Goal: Task Accomplishment & Management: Manage account settings

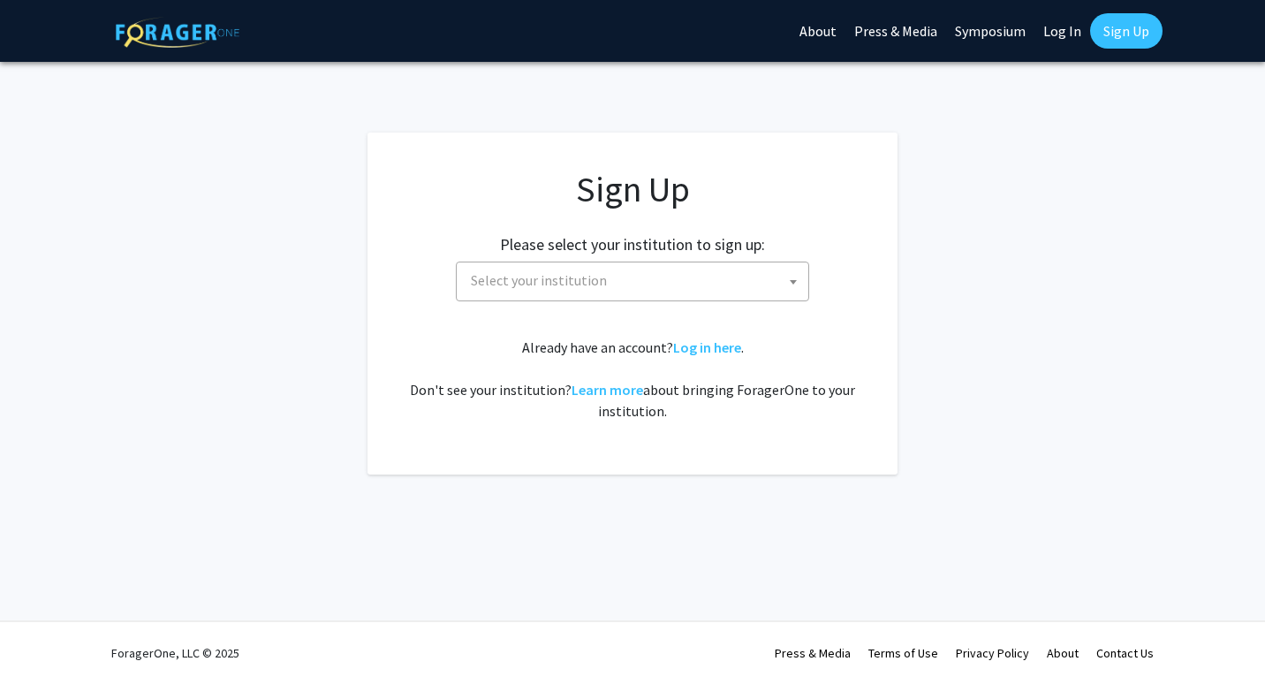
click at [640, 283] on span "Select your institution" at bounding box center [636, 280] width 344 height 36
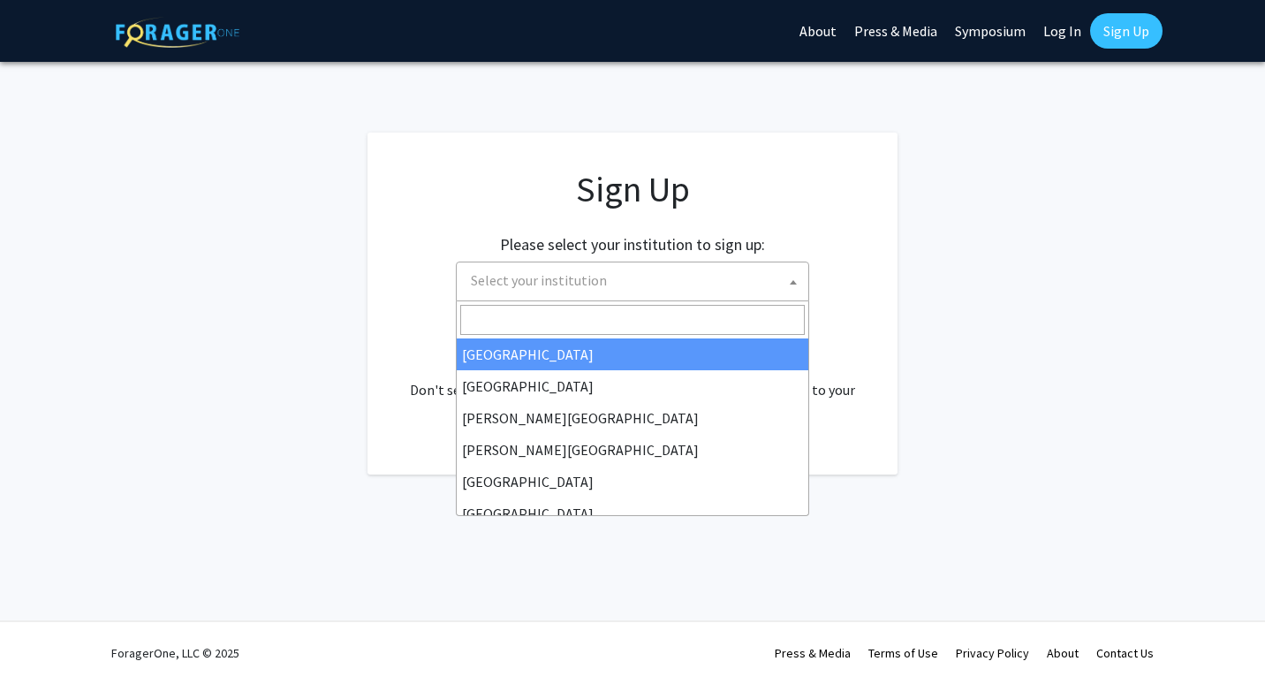
click at [607, 314] on input "Search" at bounding box center [632, 320] width 344 height 30
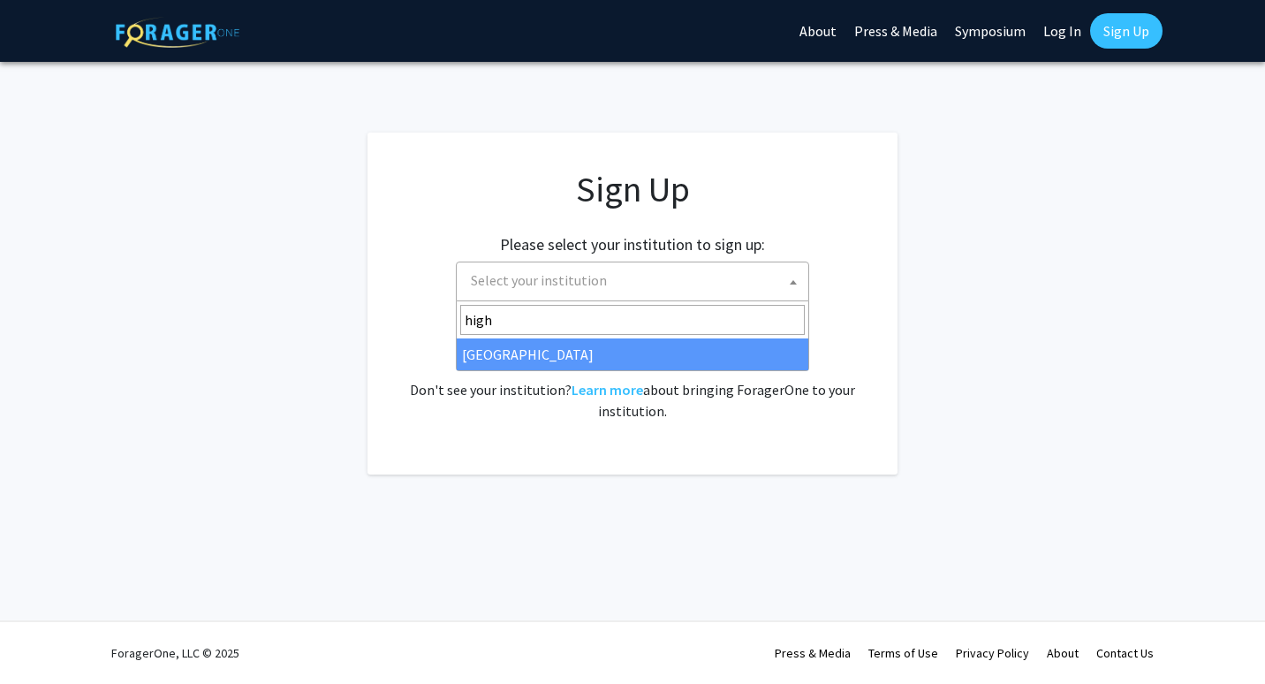
type input "high"
select select "2"
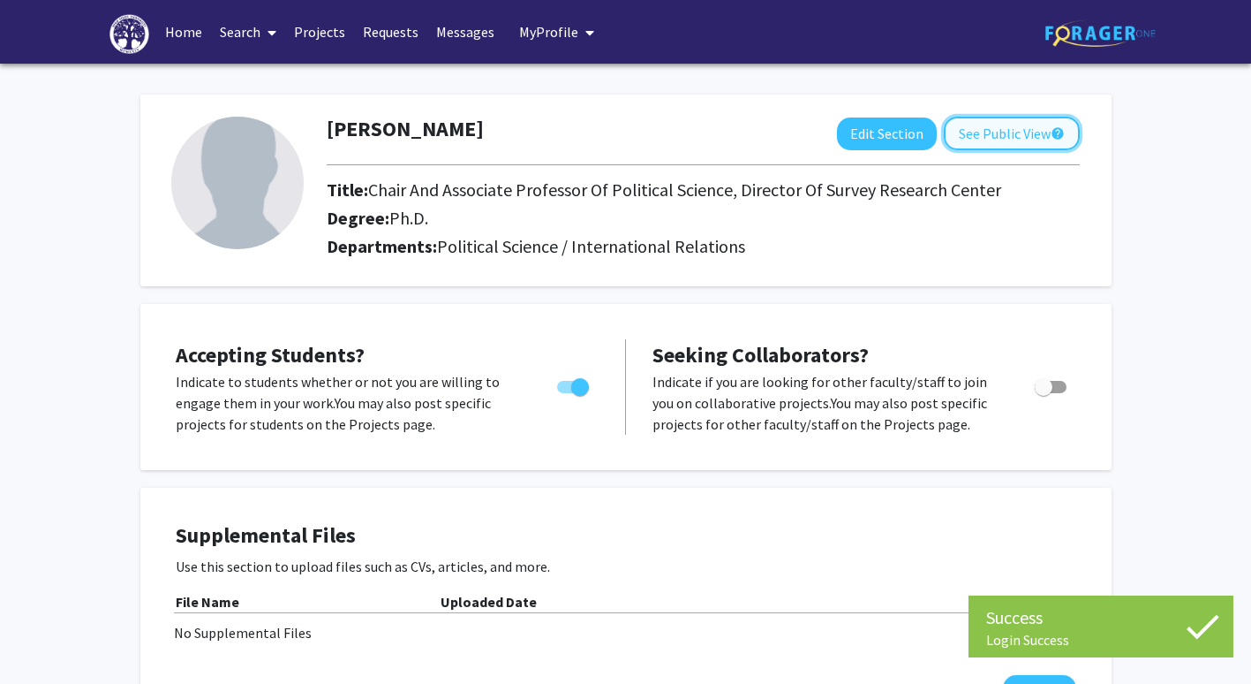
click at [1000, 138] on button "See Public View help" at bounding box center [1012, 134] width 136 height 34
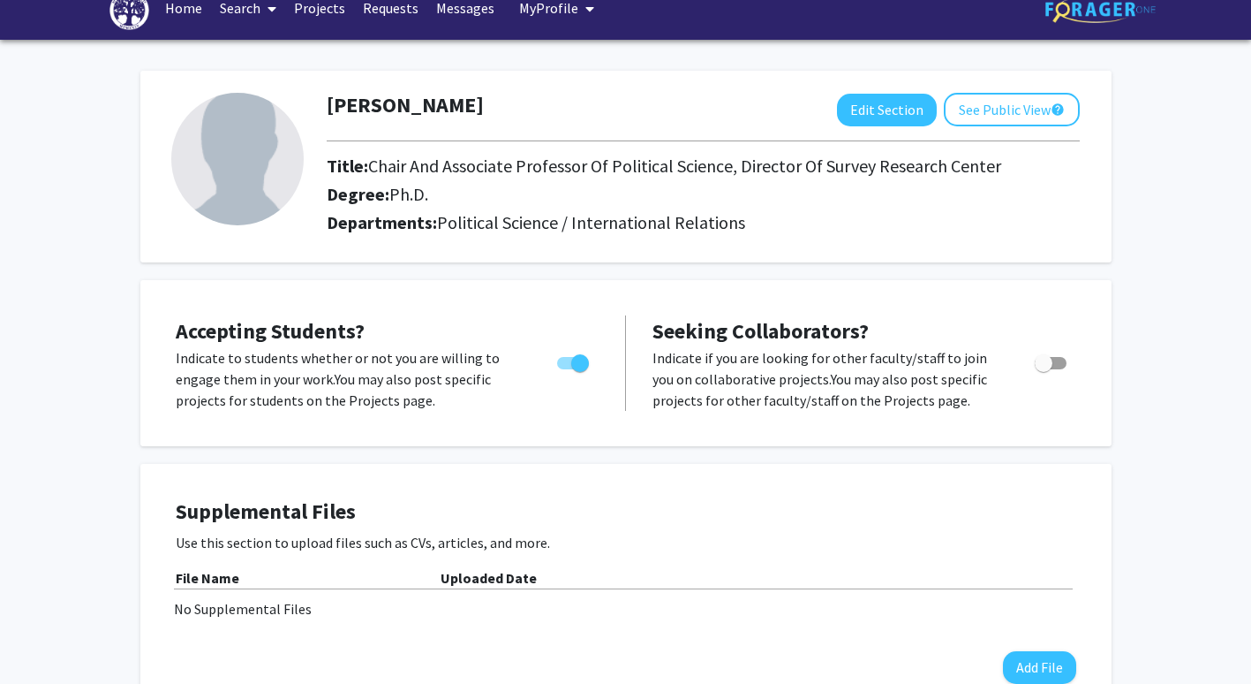
scroll to position [22, 0]
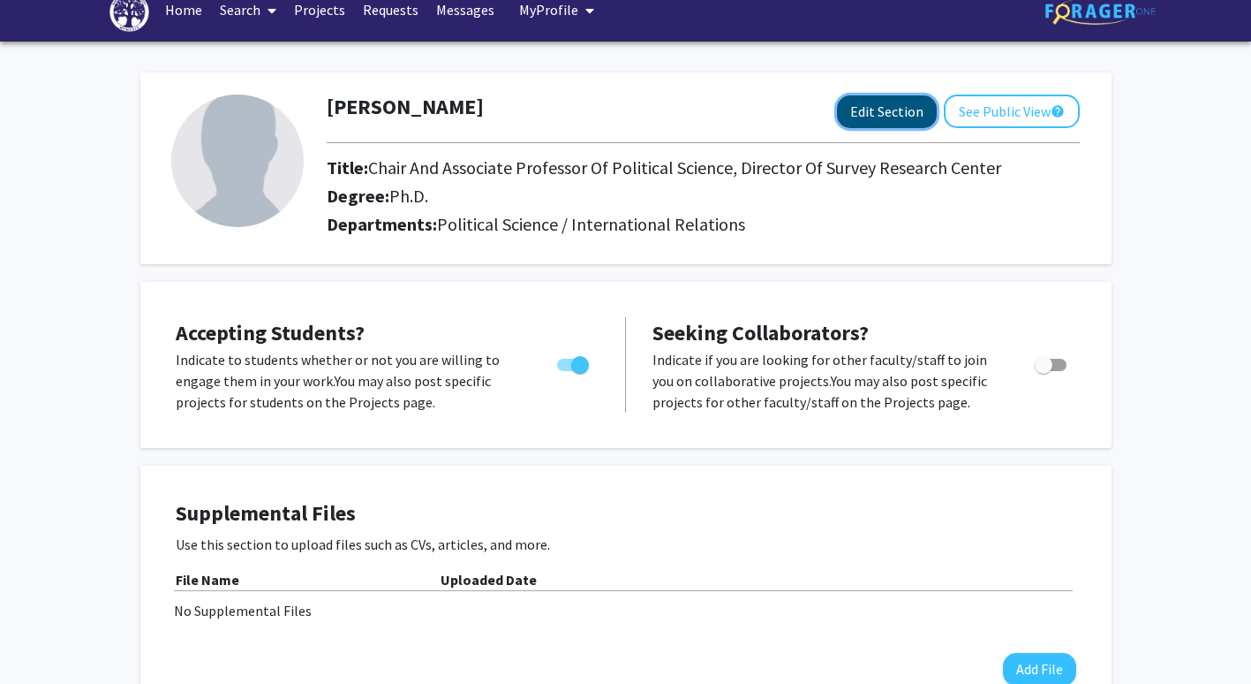
click at [885, 123] on button "Edit Section" at bounding box center [887, 111] width 100 height 33
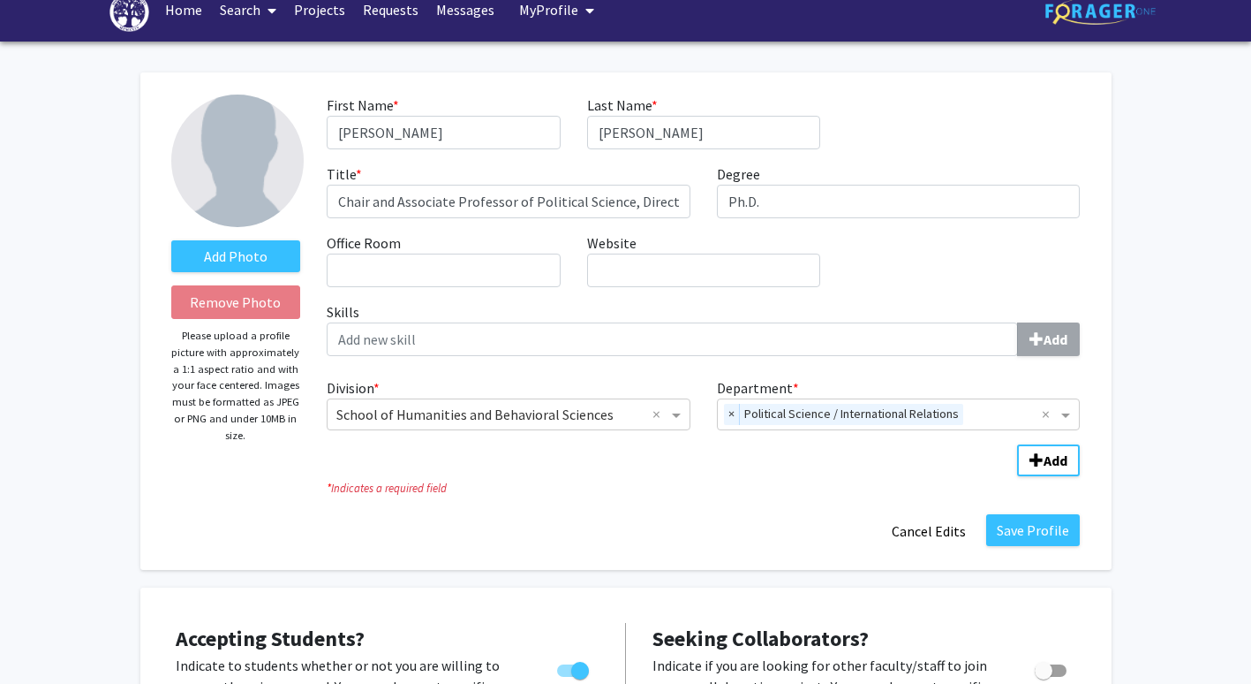
drag, startPoint x: 885, startPoint y: 123, endPoint x: 683, endPoint y: 200, distance: 216.4
click at [683, 200] on div "First Name * required [PERSON_NAME] Last Name * required [PERSON_NAME] Title * …" at bounding box center [704, 198] width 780 height 207
drag, startPoint x: 399, startPoint y: 201, endPoint x: 451, endPoint y: 199, distance: 52.2
click at [451, 199] on input "Chair and Associate Professor of Political Science, Director of Survey Research…" at bounding box center [509, 202] width 364 height 34
click at [579, 201] on input "Chair and Professor of Political Science, Director of Survey Research Center" at bounding box center [509, 202] width 364 height 34
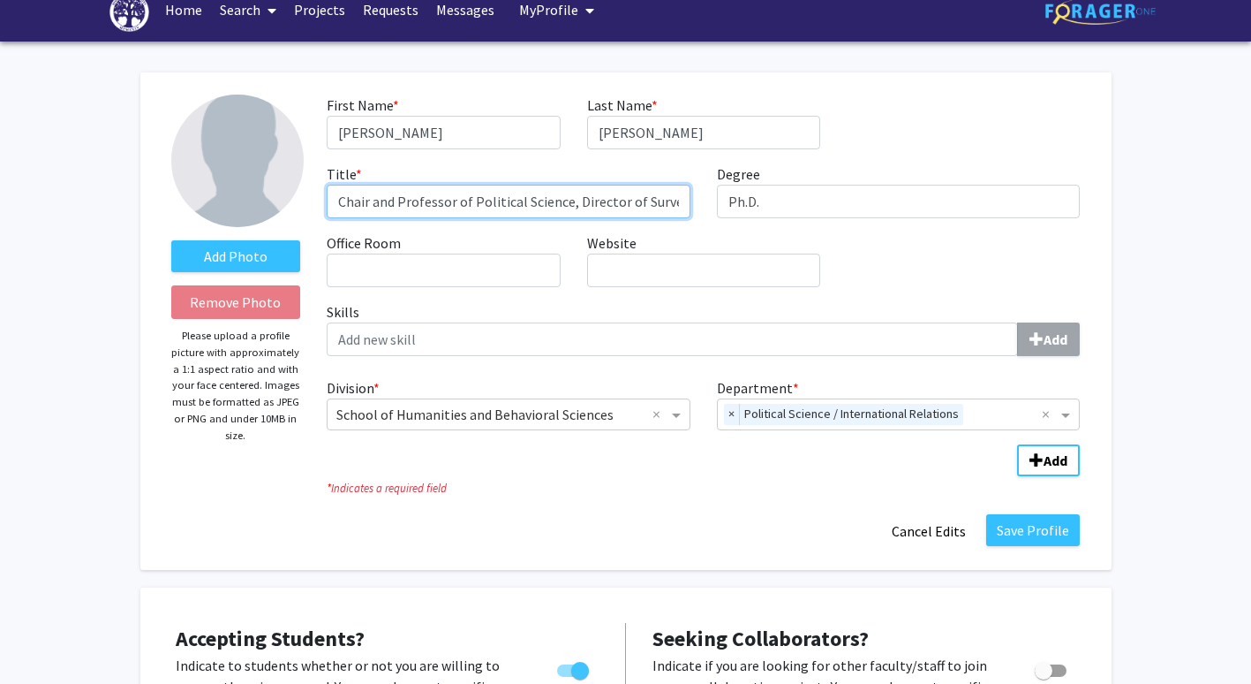
click at [577, 201] on input "Chair and Professor of Political Science, Director of Survey Research Center" at bounding box center [509, 202] width 364 height 34
type input "Chair and Professor of Political Science, Executive Director of Survey Research…"
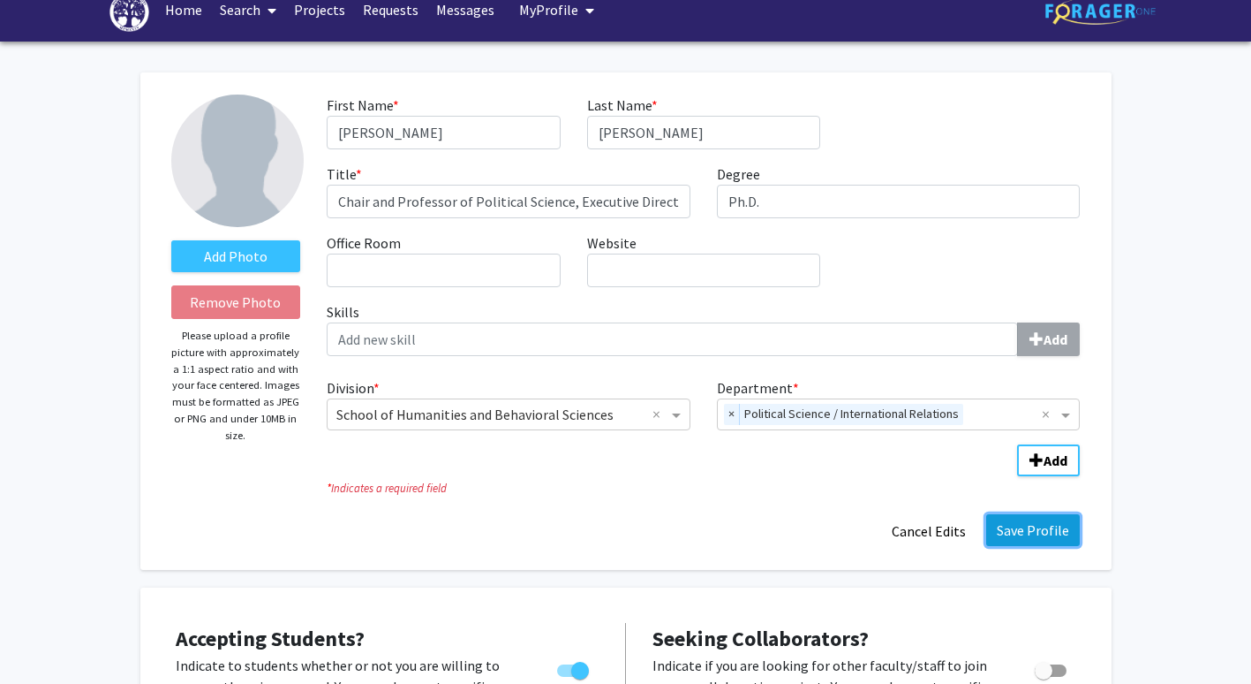
click at [1032, 526] on button "Save Profile" at bounding box center [1034, 530] width 94 height 32
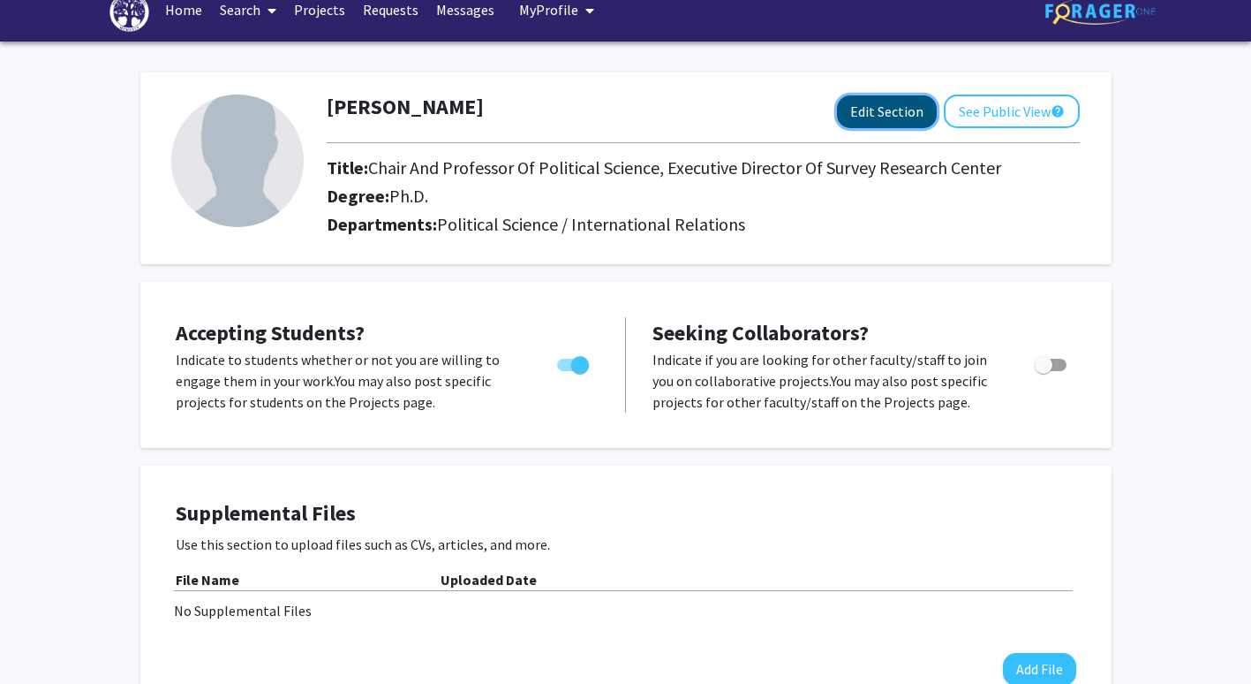
click at [891, 122] on button "Edit Section" at bounding box center [887, 111] width 100 height 33
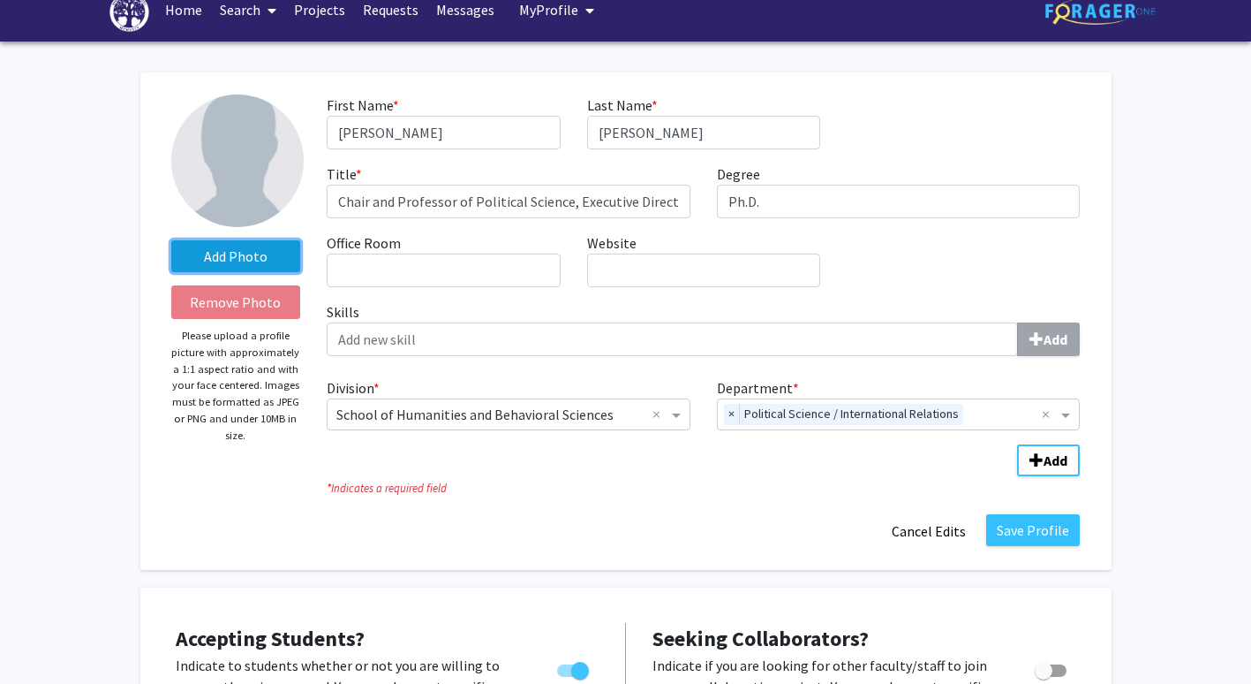
click at [260, 265] on label "Add Photo" at bounding box center [236, 256] width 130 height 32
click at [0, 0] on input "Add Photo" at bounding box center [0, 0] width 0 height 0
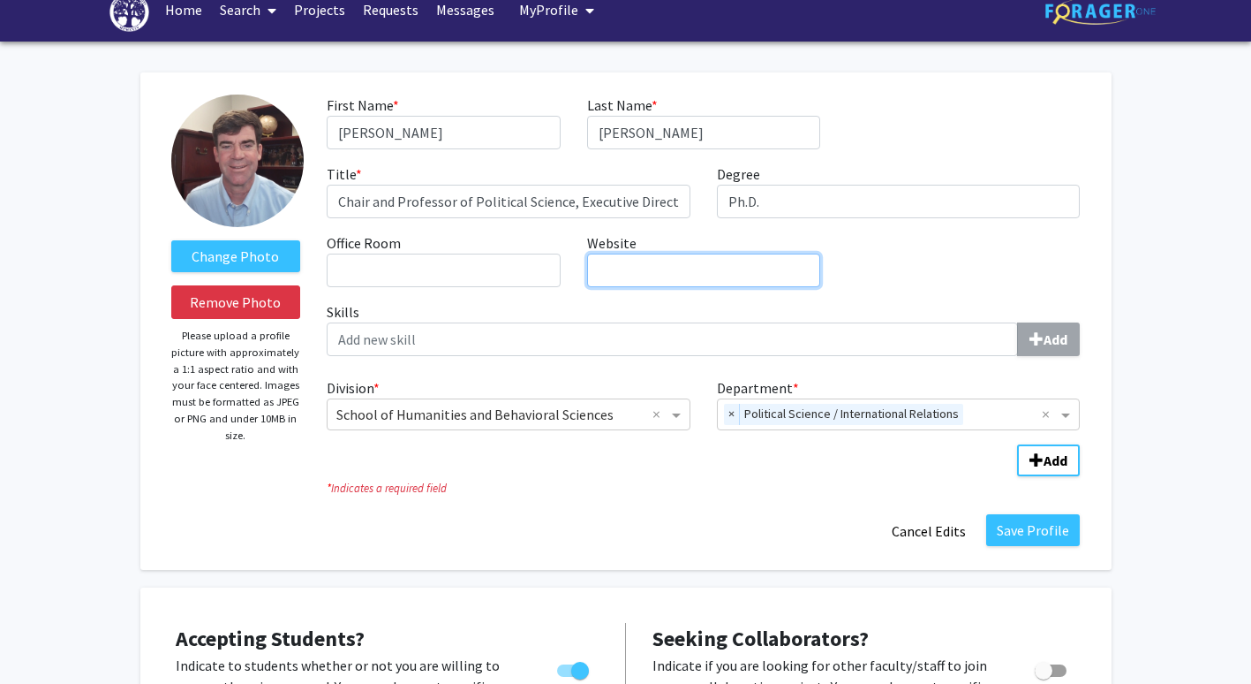
click at [609, 269] on input "Website required" at bounding box center [703, 270] width 233 height 34
click at [619, 265] on input "Website required" at bounding box center [703, 270] width 233 height 34
paste input "[URL][DOMAIN_NAME]"
type input "[URL][DOMAIN_NAME]"
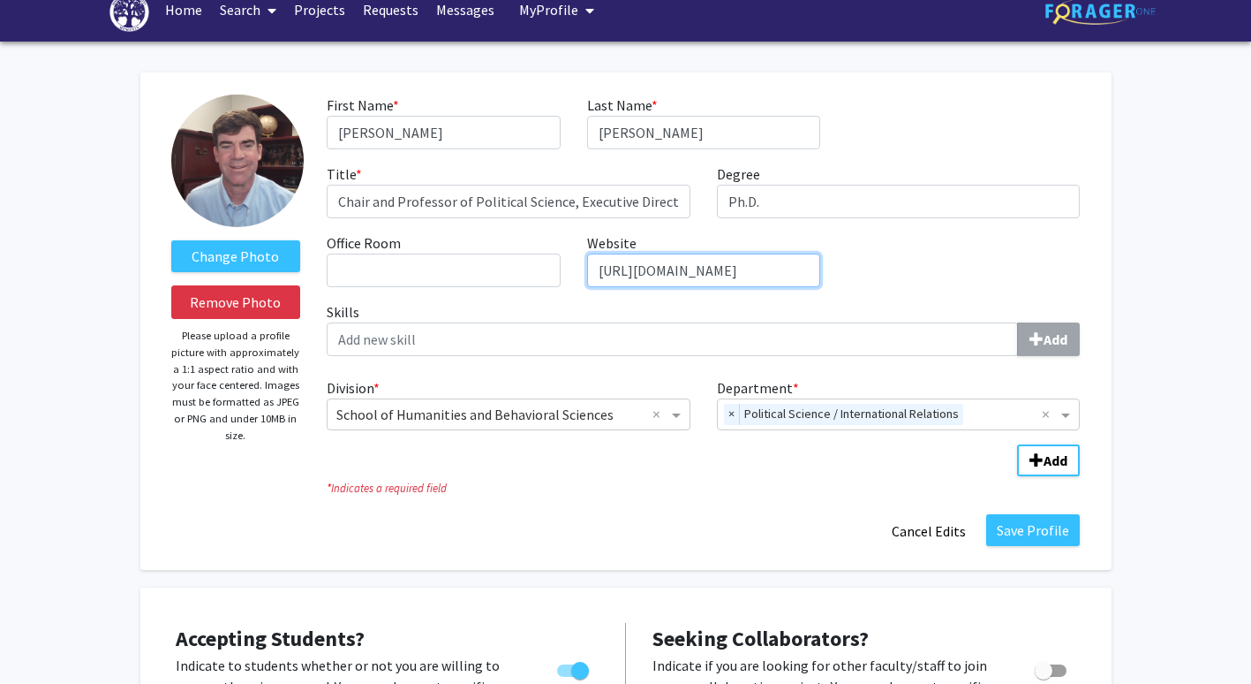
drag, startPoint x: 815, startPoint y: 268, endPoint x: 395, endPoint y: 285, distance: 420.7
click at [395, 285] on div "First Name * required [PERSON_NAME] Last Name * required [PERSON_NAME] Title * …" at bounding box center [704, 198] width 780 height 207
click at [682, 269] on input "Website required" at bounding box center [703, 270] width 233 height 34
paste input "[URL][DOMAIN_NAME]"
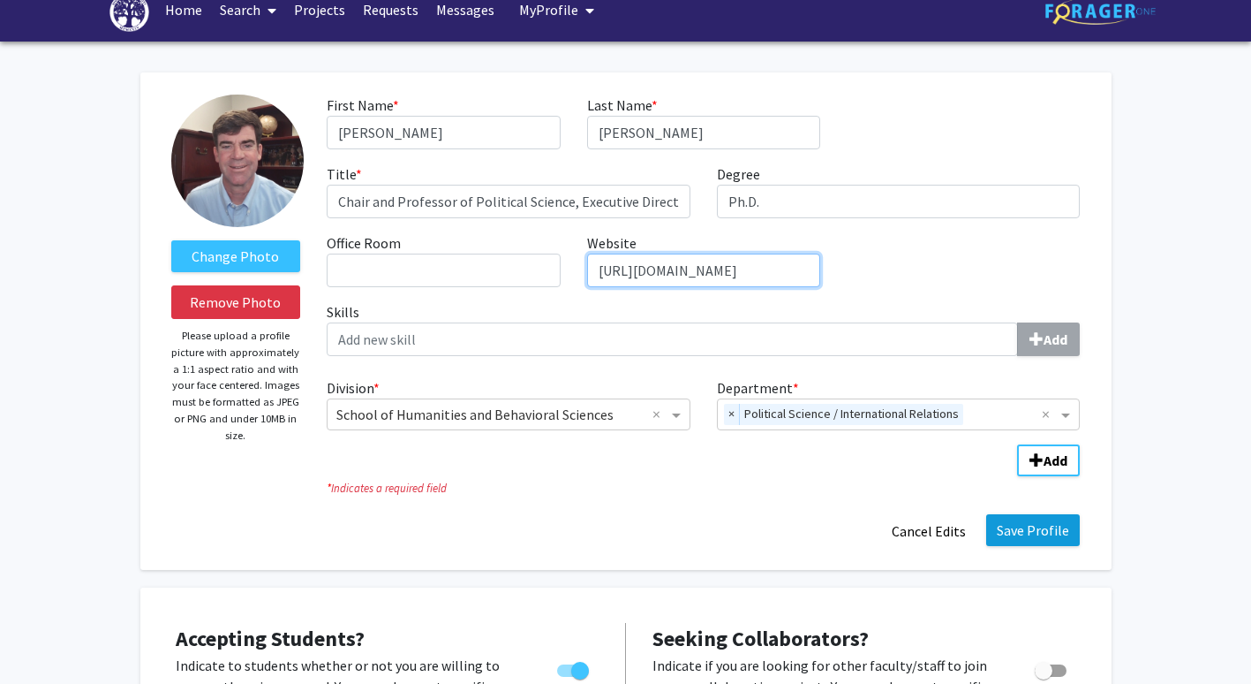
type input "[URL][DOMAIN_NAME]"
click at [1025, 520] on button "Save Profile" at bounding box center [1034, 530] width 94 height 32
